Goal: Information Seeking & Learning: Get advice/opinions

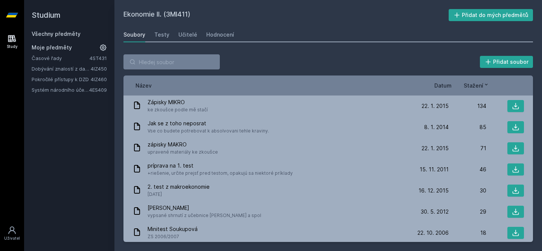
click at [76, 91] on link "Systém národního účetnictví a rozbory" at bounding box center [61, 90] width 58 height 8
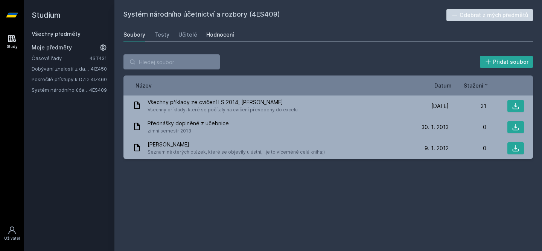
click at [218, 35] on div "Hodnocení" at bounding box center [220, 35] width 28 height 8
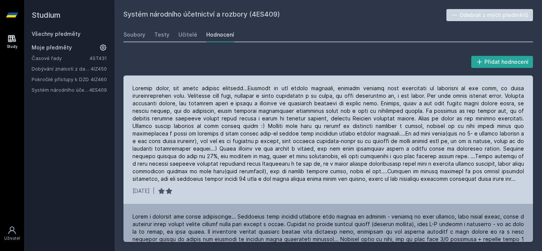
scroll to position [113, 0]
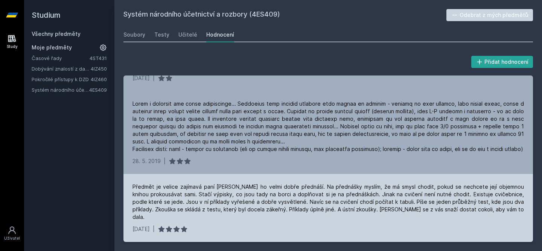
click at [281, 212] on div "Předmět je velice zajímavá paní [PERSON_NAME] ho velmi dobře přednáší. Na předn…" at bounding box center [329, 202] width 392 height 38
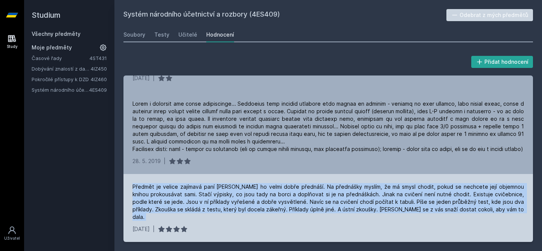
click at [281, 212] on div "Předmět je velice zajímavá paní [PERSON_NAME] ho velmi dobře přednáší. Na předn…" at bounding box center [329, 202] width 392 height 38
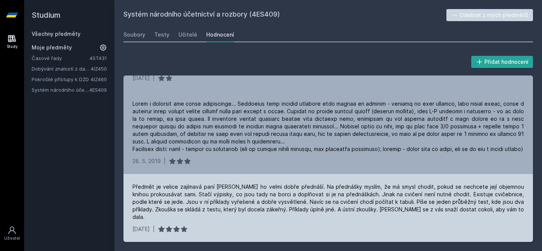
click at [278, 227] on div "[DATE] |" at bounding box center [329, 229] width 392 height 8
